Goal: Information Seeking & Learning: Understand process/instructions

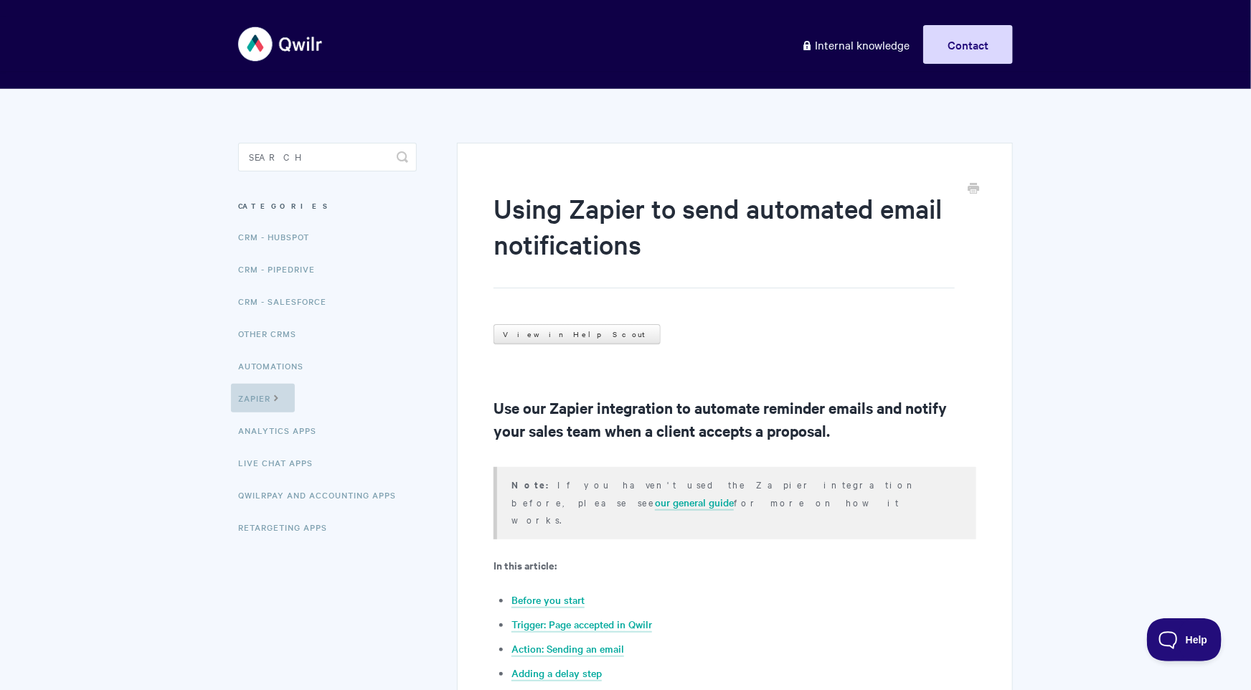
click at [283, 400] on icon at bounding box center [276, 396] width 12 height 11
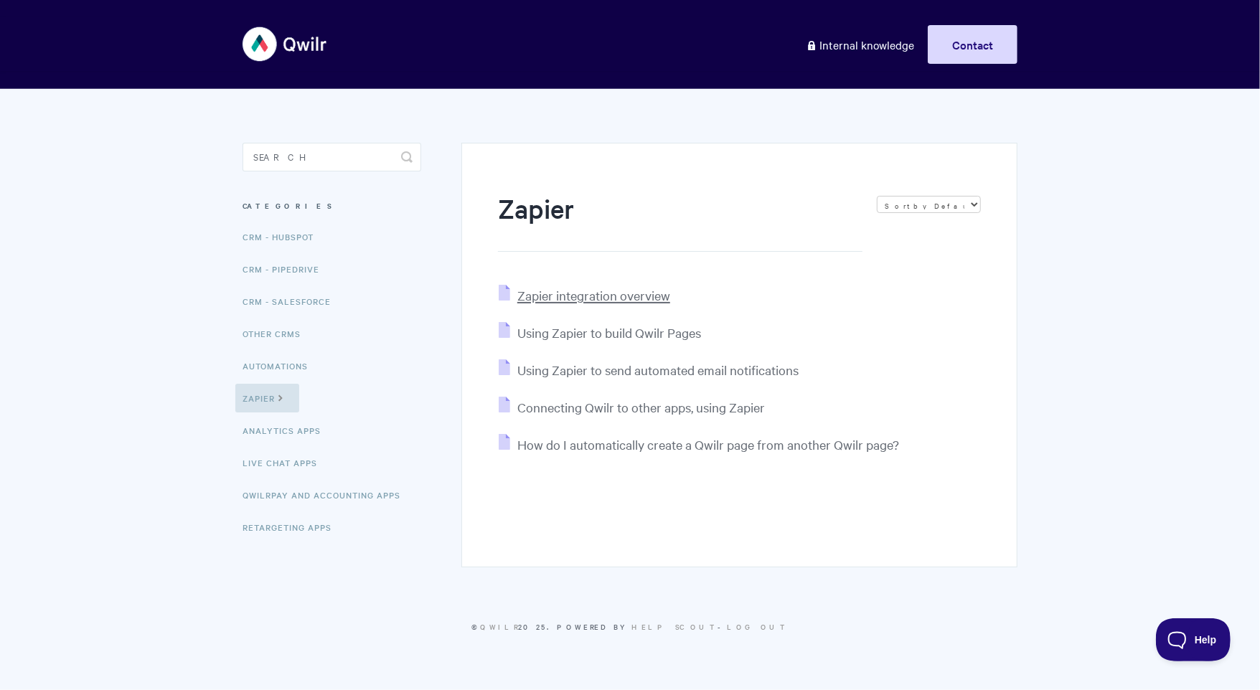
click at [616, 295] on span "Zapier integration overview" at bounding box center [593, 295] width 153 height 17
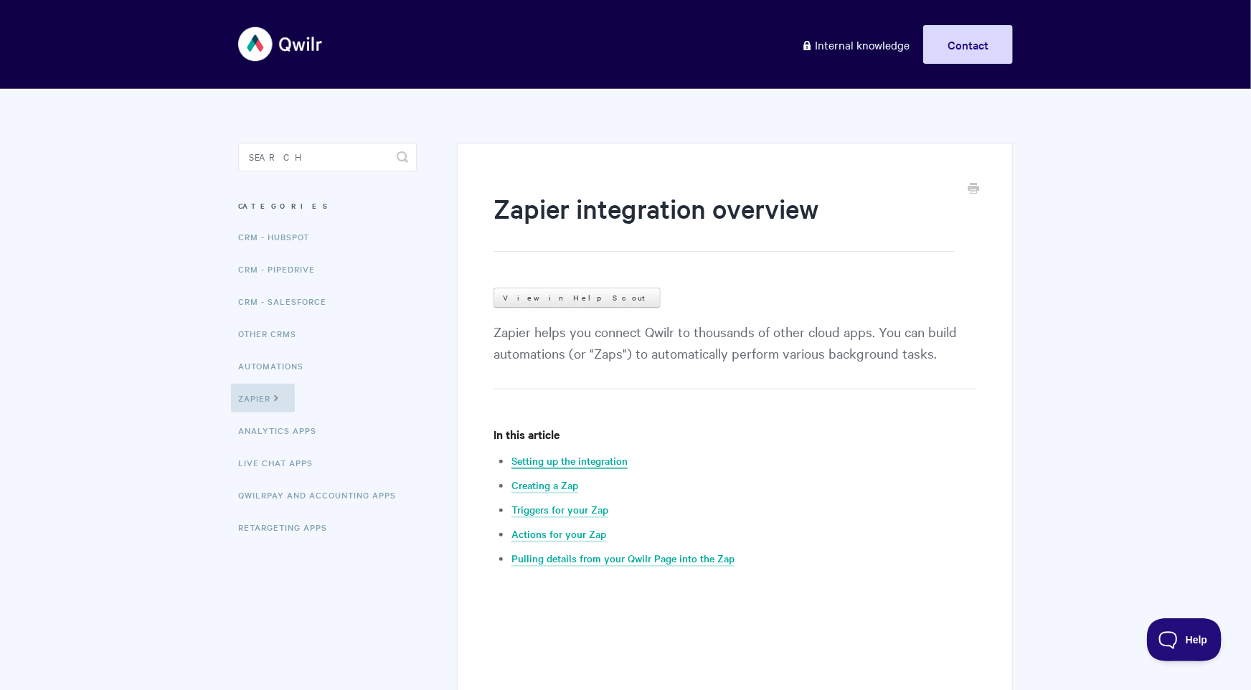
click at [621, 463] on link "Setting up the integration" at bounding box center [570, 461] width 116 height 16
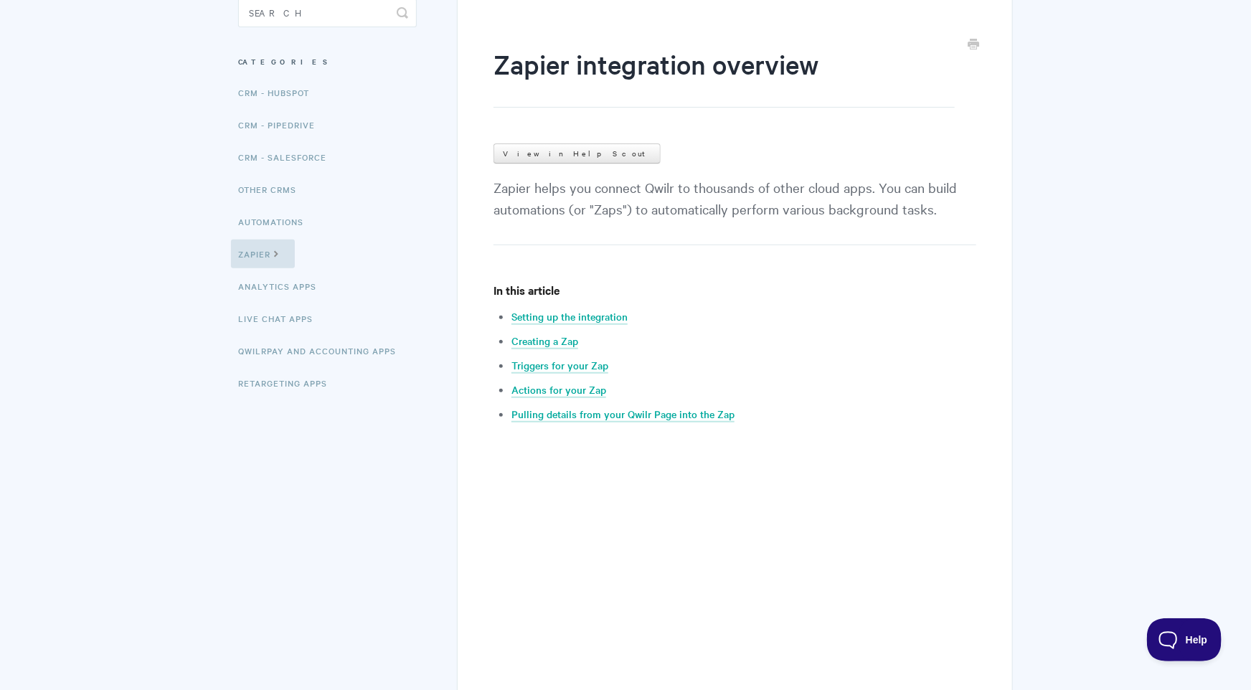
scroll to position [125, 0]
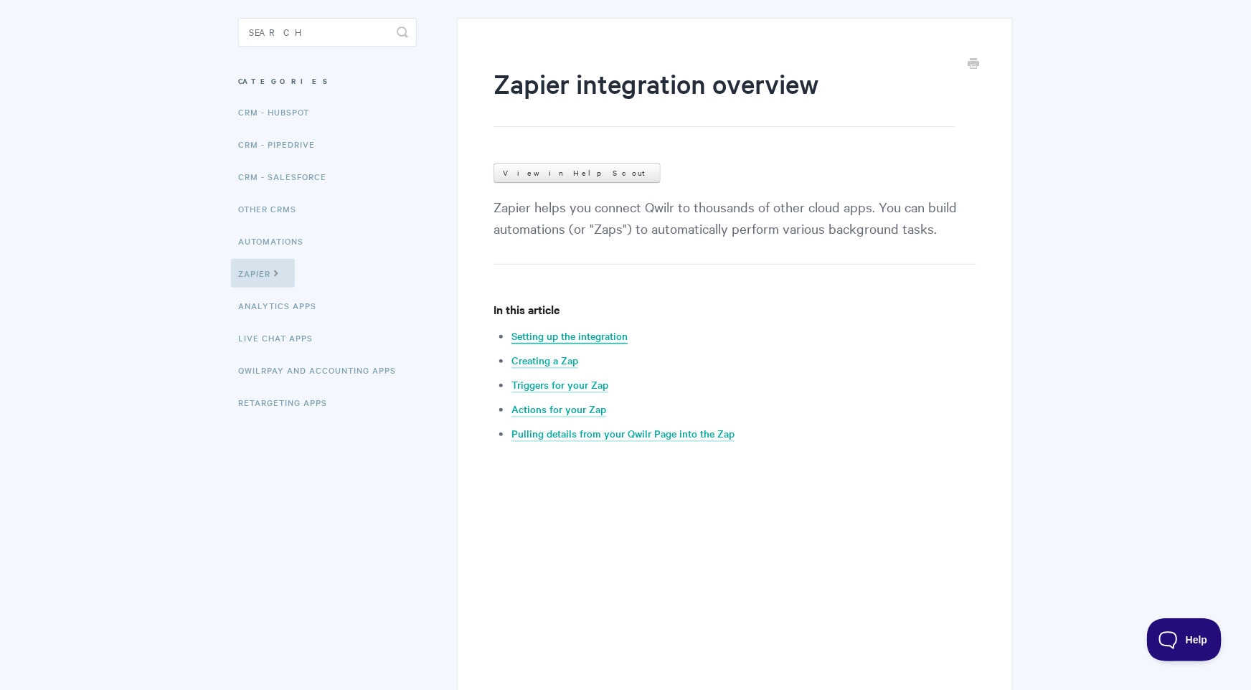
click at [603, 334] on link "Setting up the integration" at bounding box center [570, 337] width 116 height 16
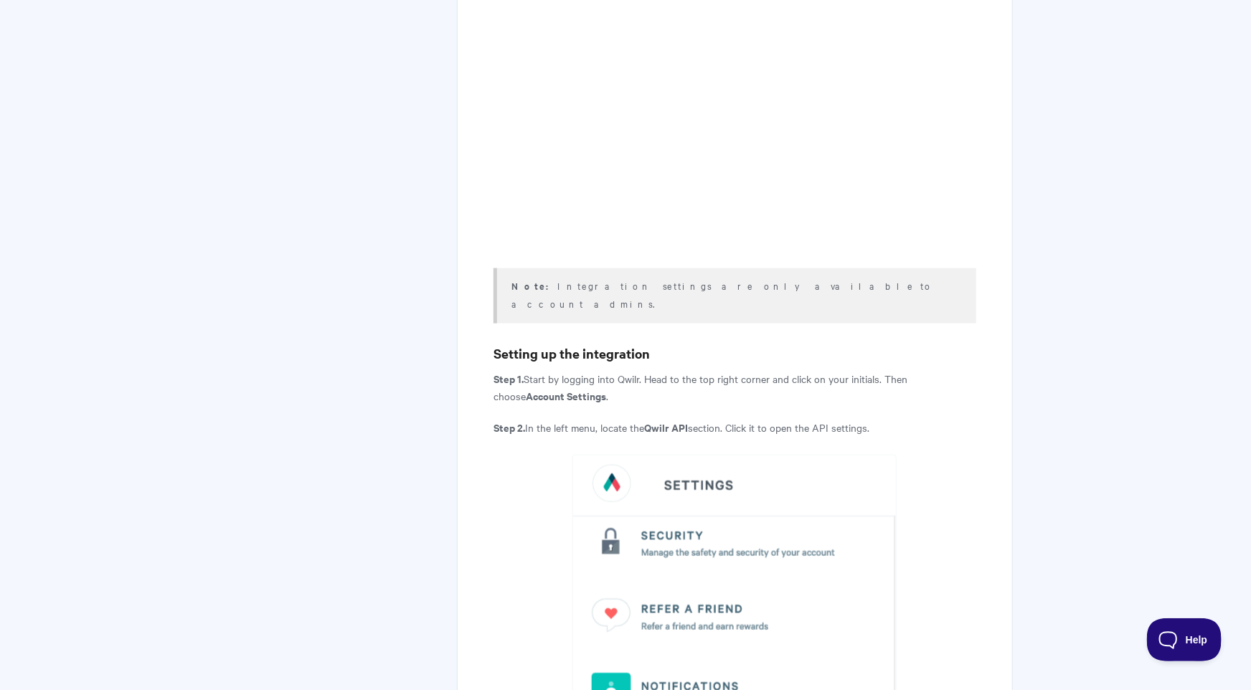
scroll to position [584, 0]
